Goal: Check status: Check status

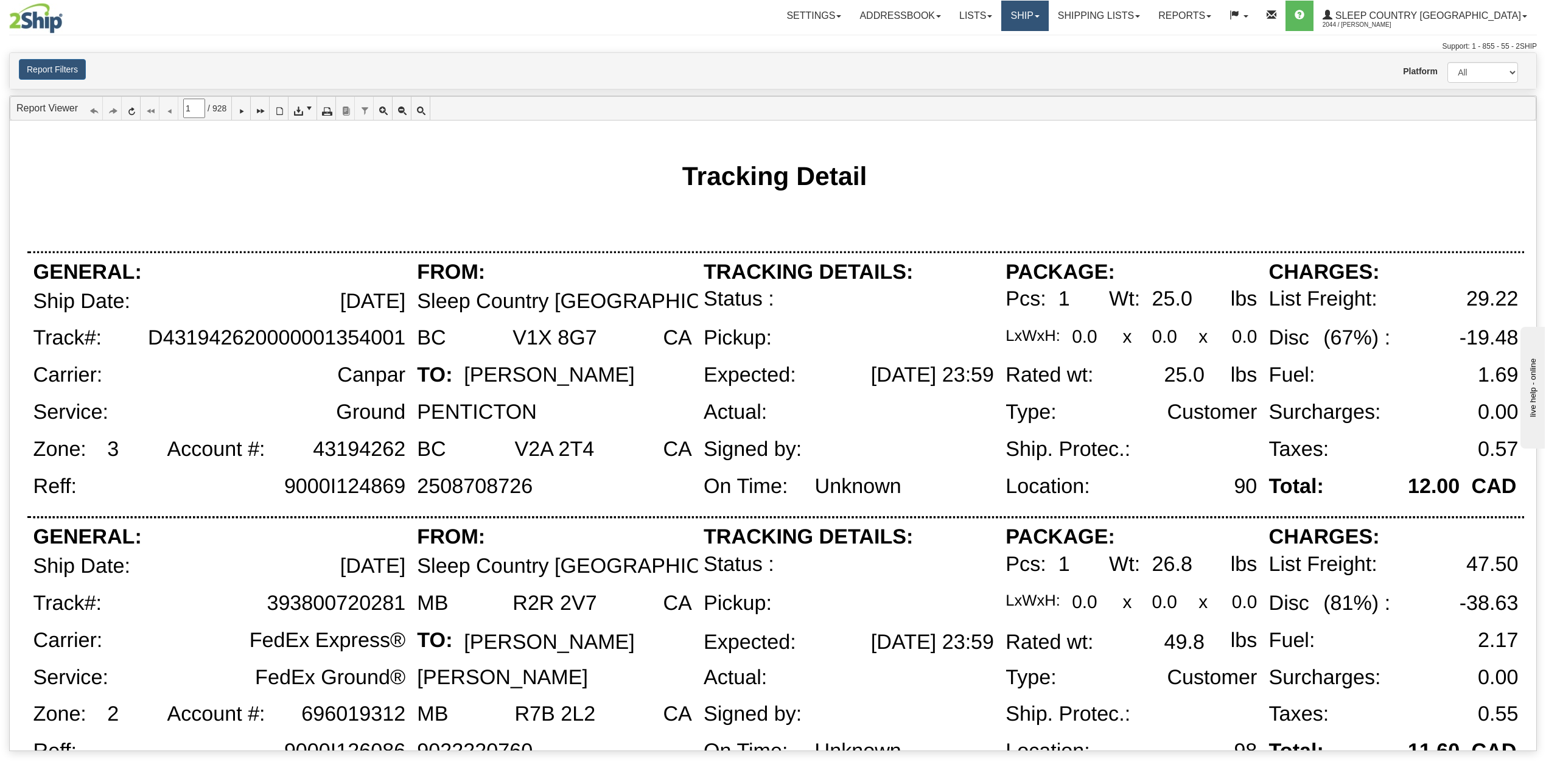
click at [1048, 13] on link "Ship" at bounding box center [1024, 16] width 47 height 30
click at [1036, 61] on span "OnHold / Order Queue" at bounding box center [993, 59] width 86 height 10
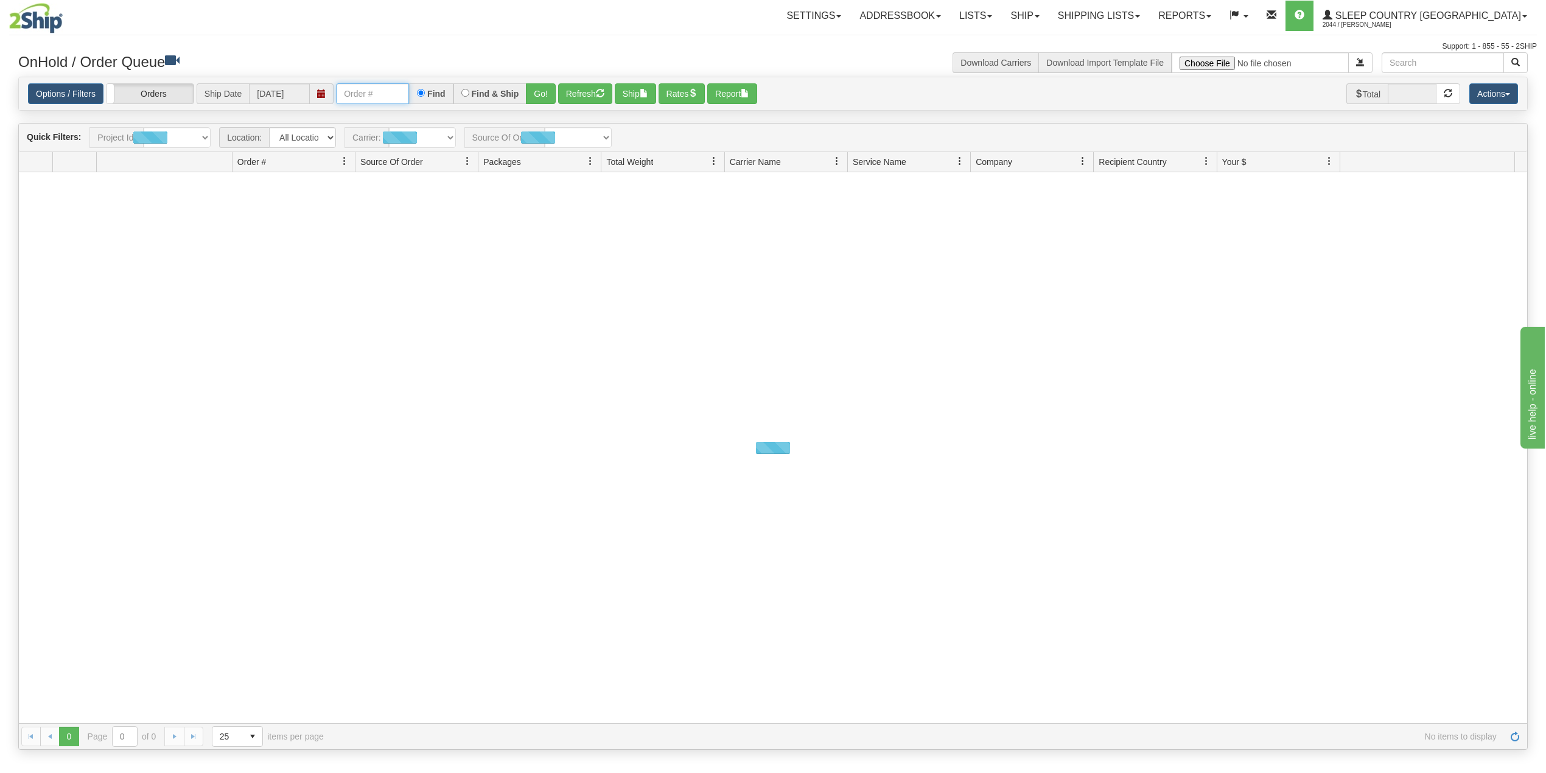
click at [385, 96] on input "text" at bounding box center [372, 93] width 73 height 21
paste input "9000I117354"
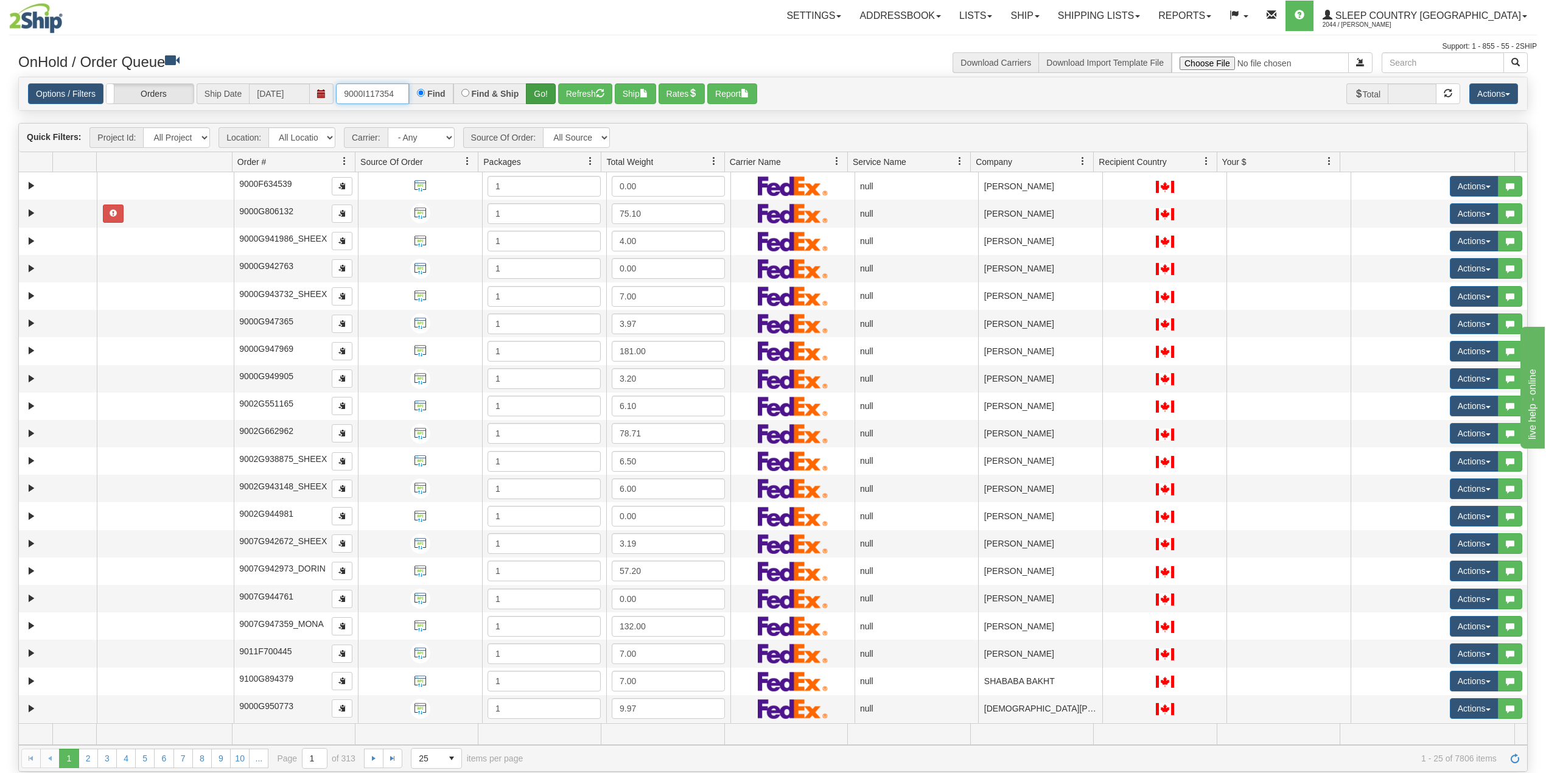
type input "9000I117354"
click at [541, 93] on button "Go!" at bounding box center [541, 93] width 30 height 21
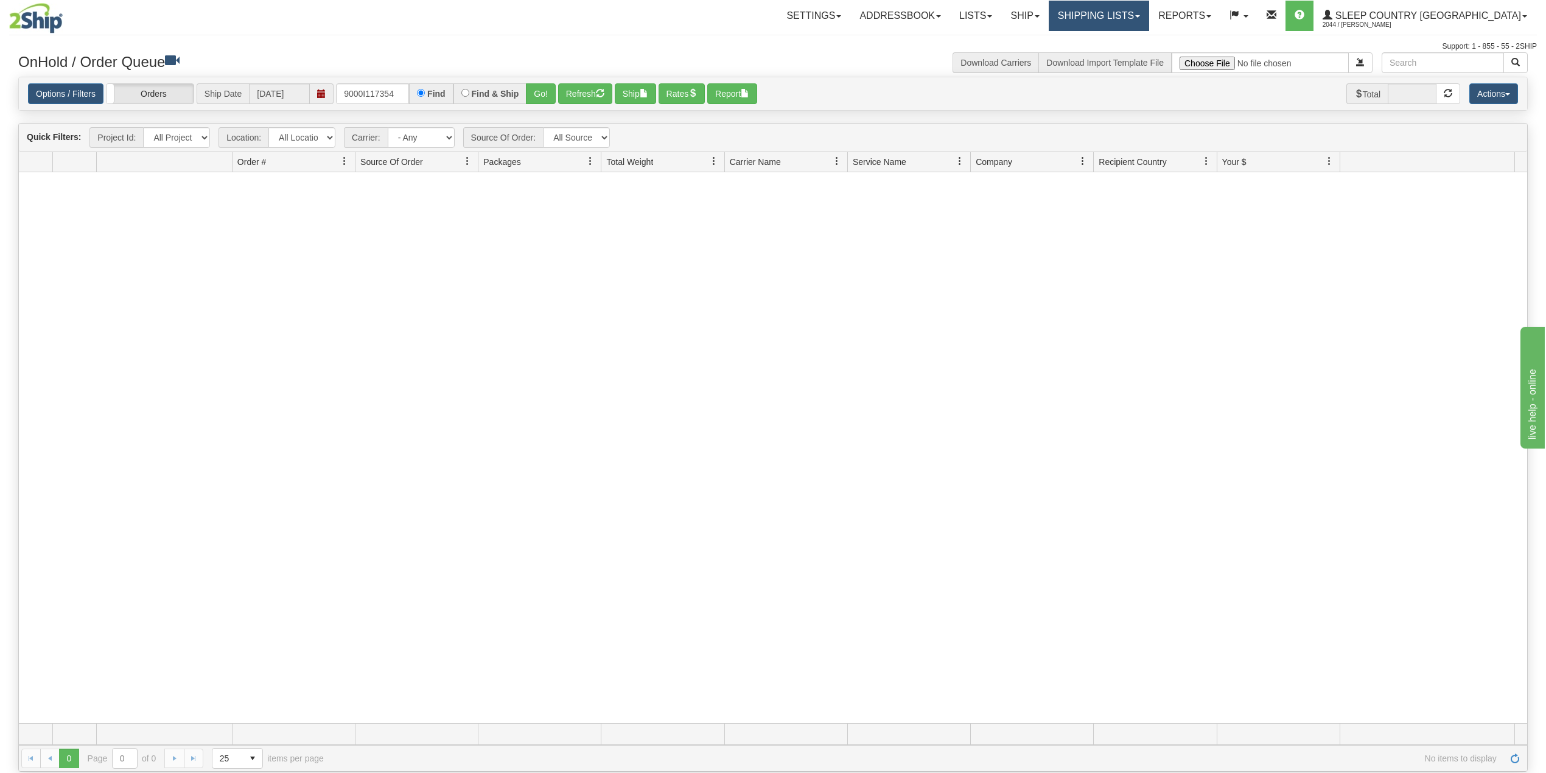
click at [1135, 11] on link "Shipping lists" at bounding box center [1099, 16] width 100 height 30
click at [1136, 54] on span "Search Shipment History" at bounding box center [1089, 59] width 94 height 10
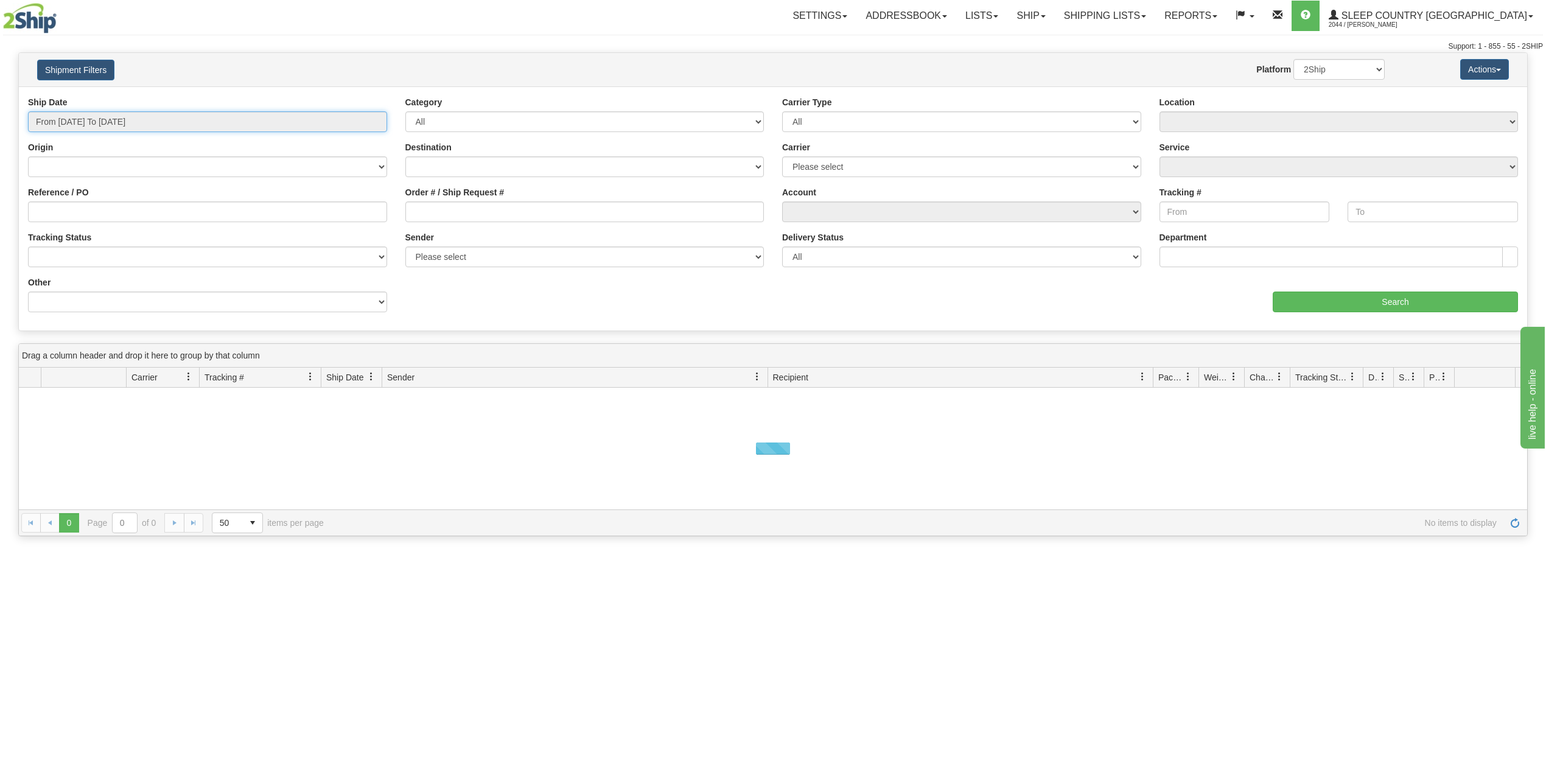
click at [114, 119] on input "From 09/30/2025 To 10/01/2025" at bounding box center [207, 121] width 359 height 21
click at [99, 210] on li "Last 30 Days" at bounding box center [81, 209] width 97 height 16
type input "From 09/02/2025 To 10/01/2025"
click at [100, 212] on input "Reference / PO" at bounding box center [207, 211] width 359 height 21
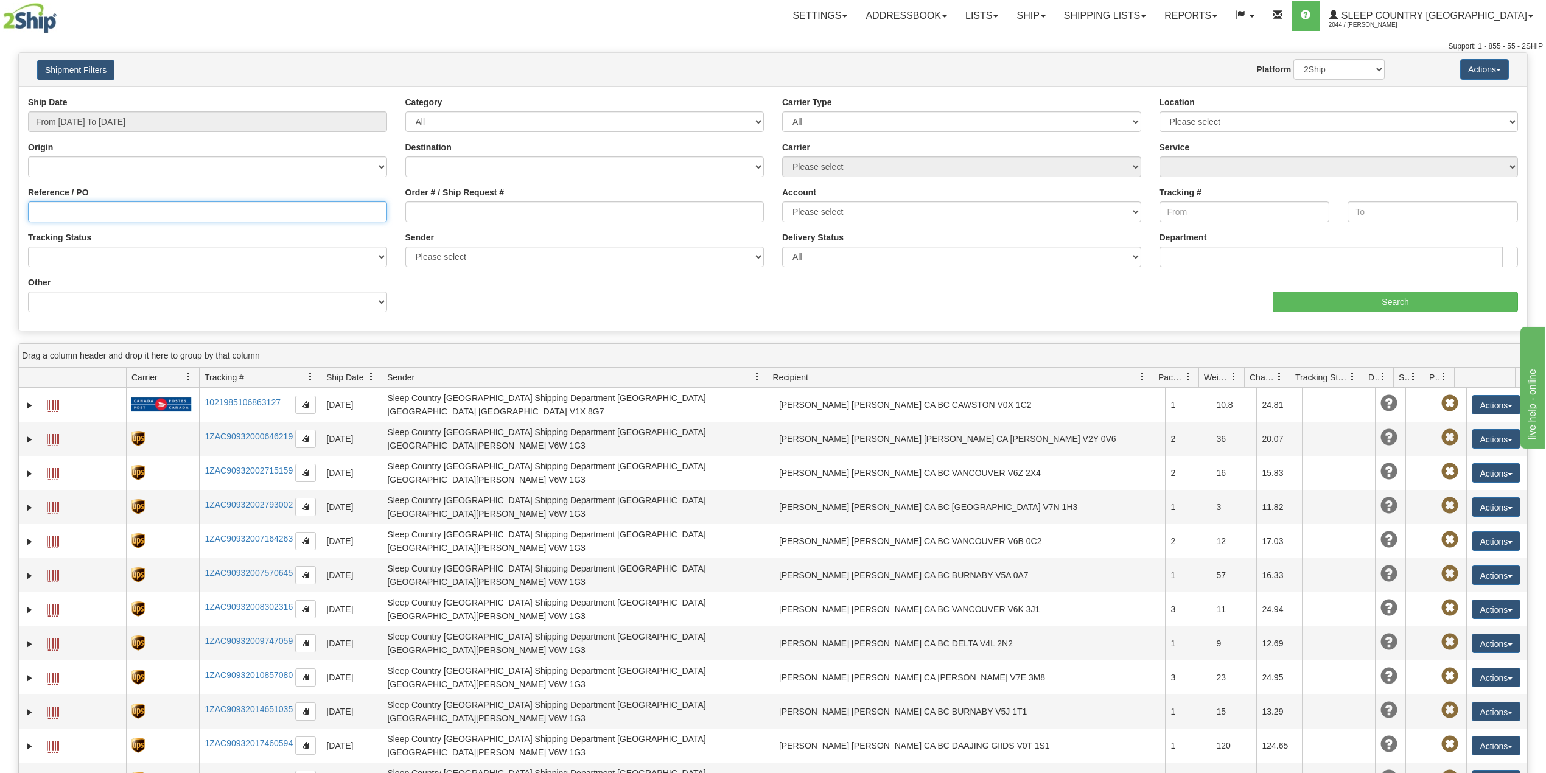
paste input "9000I117354"
type input "9000I117354"
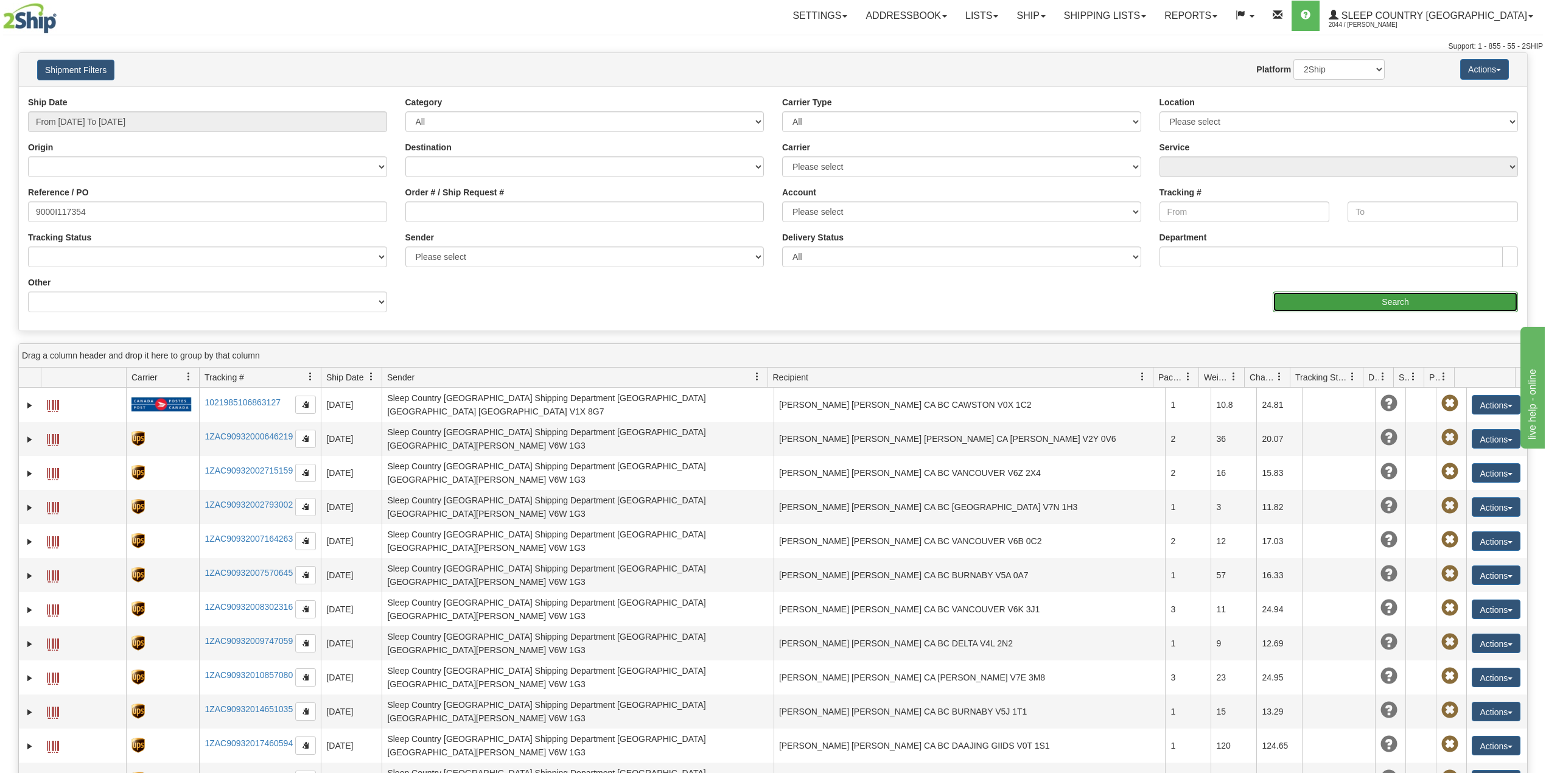
click at [1329, 302] on input "Search" at bounding box center [1395, 302] width 245 height 21
